Goal: Navigation & Orientation: Understand site structure

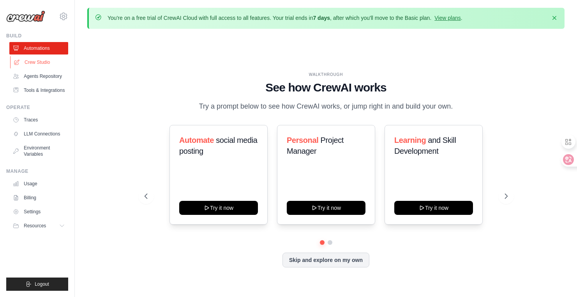
click at [47, 66] on link "Crew Studio" at bounding box center [39, 62] width 59 height 12
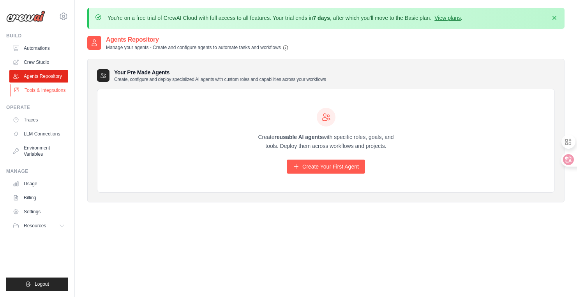
click at [43, 92] on link "Tools & Integrations" at bounding box center [39, 90] width 59 height 12
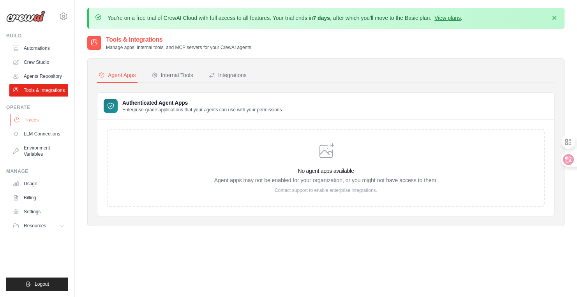
click at [36, 126] on link "Traces" at bounding box center [39, 120] width 59 height 12
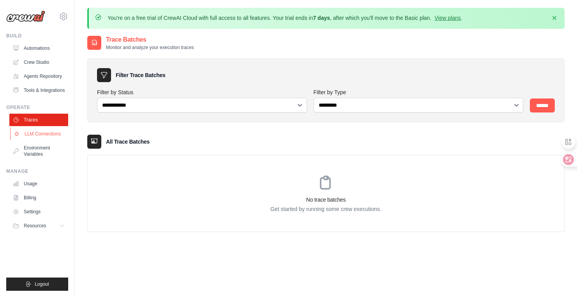
click at [37, 140] on link "LLM Connections" at bounding box center [39, 134] width 59 height 12
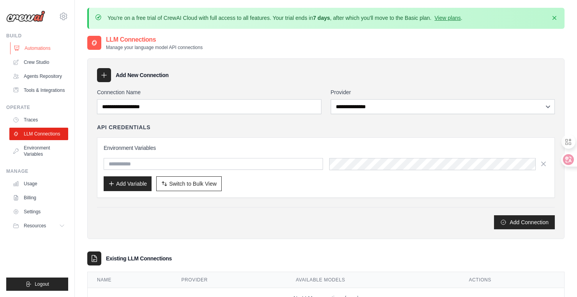
click at [49, 51] on link "Automations" at bounding box center [39, 48] width 59 height 12
